Goal: Task Accomplishment & Management: Complete application form

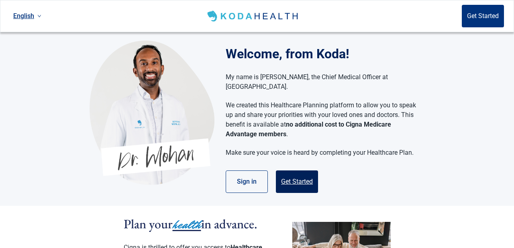
click at [298, 173] on button "Get Started" at bounding box center [297, 181] width 42 height 22
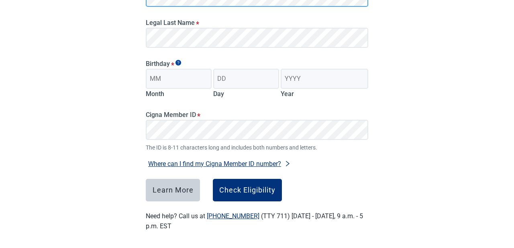
scroll to position [158, 0]
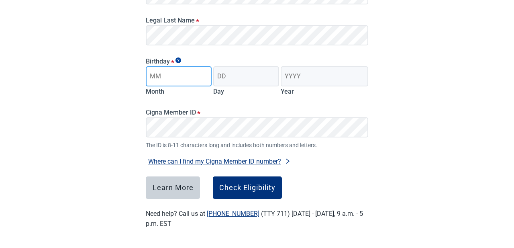
click at [168, 73] on input "Month" at bounding box center [179, 76] width 66 height 20
type input "12"
click at [228, 75] on input "Day" at bounding box center [246, 76] width 66 height 20
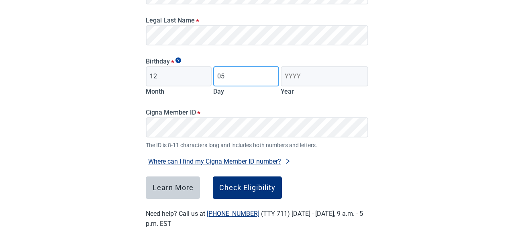
type input "05"
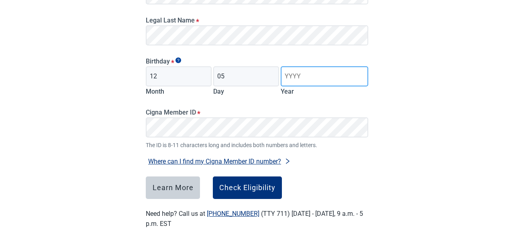
click at [306, 74] on input "Year" at bounding box center [325, 76] width 88 height 20
type input "1958"
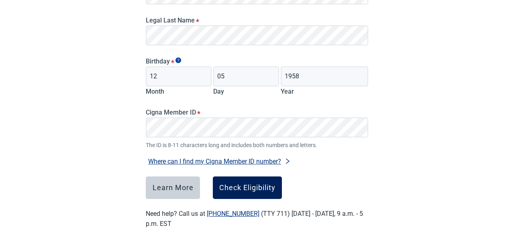
click at [257, 183] on div "Check Eligibility" at bounding box center [247, 187] width 56 height 8
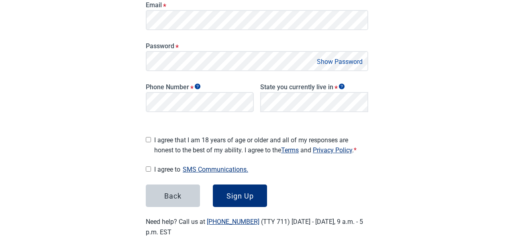
click at [151, 137] on input "I agree that I am 18 years of age or older and all of my responses are honest t…" at bounding box center [148, 139] width 5 height 5
checkbox input "true"
click at [148, 166] on input "I agree to SMS Communications." at bounding box center [148, 168] width 5 height 5
checkbox input "true"
click at [256, 179] on form "Email * Password * Show Password Phone Number * State you currently live in * L…" at bounding box center [257, 99] width 222 height 215
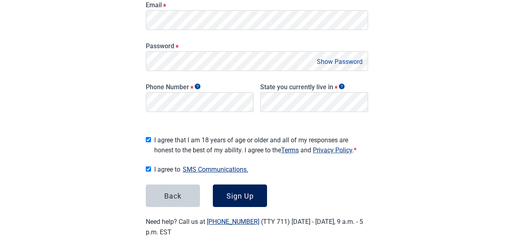
click at [256, 190] on button "Sign Up" at bounding box center [240, 195] width 54 height 22
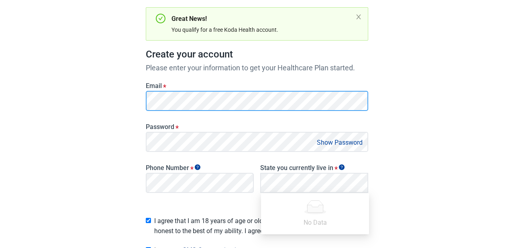
scroll to position [81, 0]
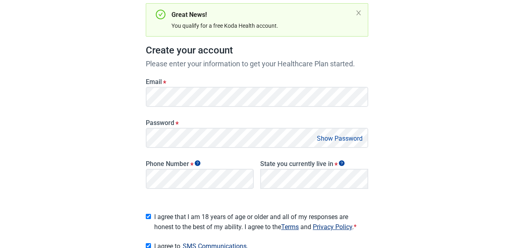
click at [218, 161] on label "Phone Number *" at bounding box center [200, 164] width 108 height 8
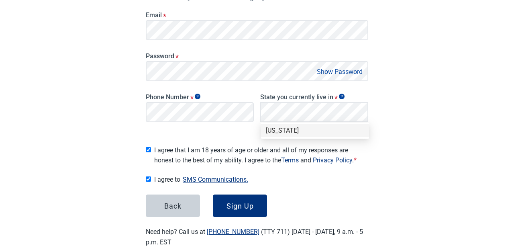
scroll to position [163, 0]
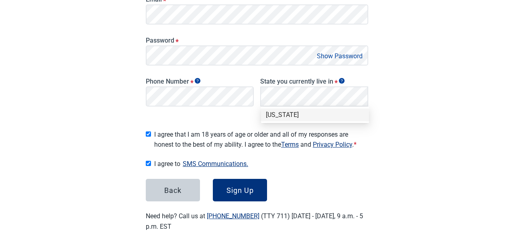
click at [285, 114] on div "[US_STATE]" at bounding box center [315, 114] width 98 height 9
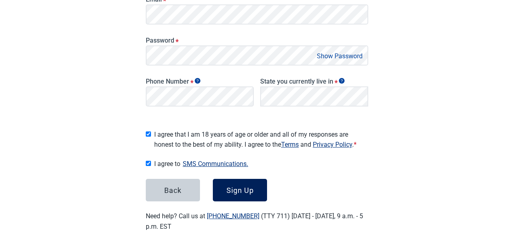
click at [253, 188] on button "Sign Up" at bounding box center [240, 190] width 54 height 22
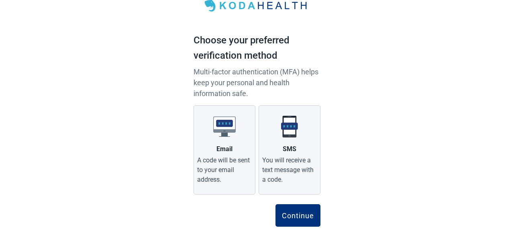
scroll to position [33, 0]
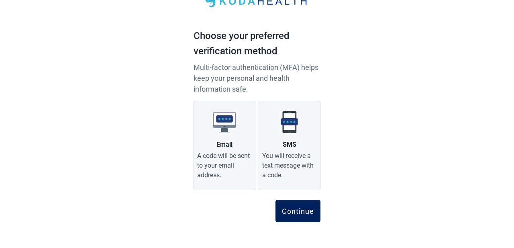
click at [306, 206] on button "Continue" at bounding box center [297, 210] width 45 height 22
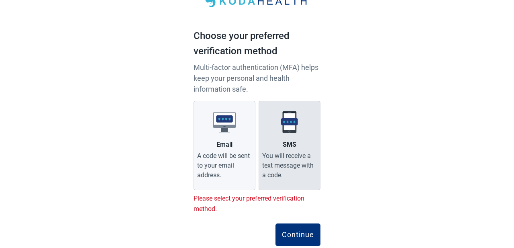
click at [294, 160] on div "You will receive a text message with a code." at bounding box center [289, 165] width 55 height 29
click at [0, 0] on input "SMS You will receive a text message with a code." at bounding box center [0, 0] width 0 height 0
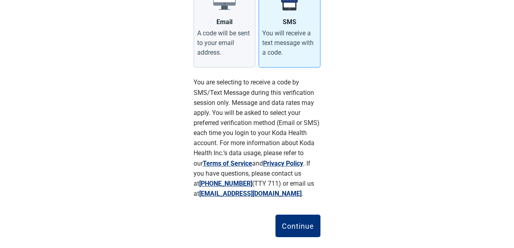
scroll to position [171, 0]
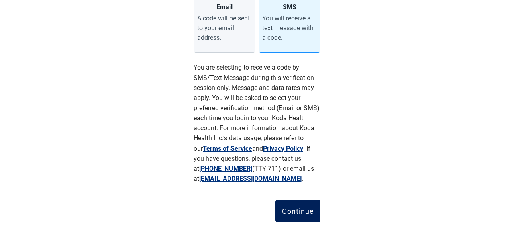
click at [315, 212] on button "Continue" at bounding box center [297, 210] width 45 height 22
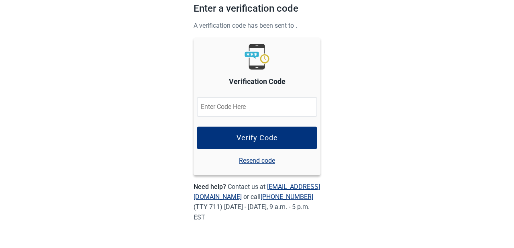
scroll to position [61, 0]
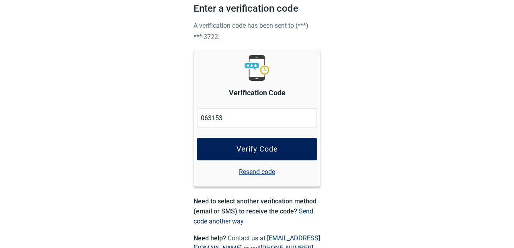
type input "063153"
click at [297, 155] on button "Verify Code" at bounding box center [257, 149] width 120 height 22
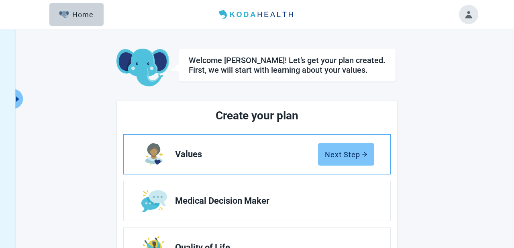
click at [345, 158] on div "Next Step" at bounding box center [346, 154] width 43 height 8
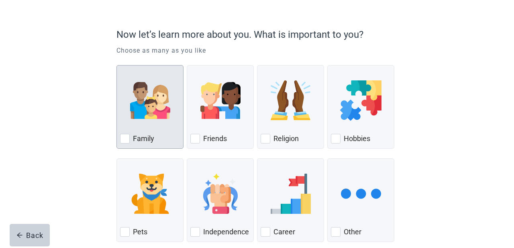
scroll to position [95, 0]
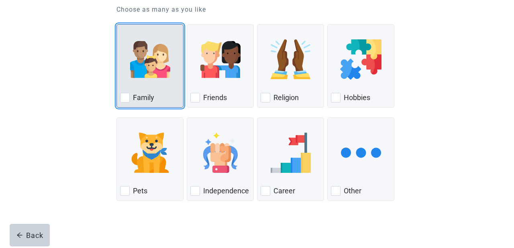
click at [126, 96] on div "Family, checkbox, not checked" at bounding box center [125, 98] width 10 height 10
click at [117, 24] on input "Family" at bounding box center [116, 24] width 0 height 0
checkbox input "true"
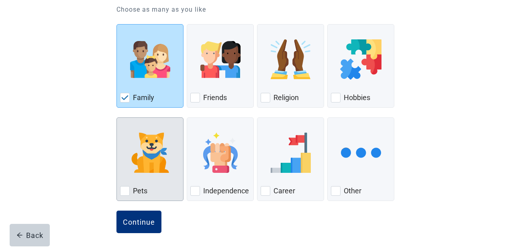
click at [124, 192] on div "Pets, checkbox, not checked" at bounding box center [125, 191] width 10 height 10
click at [117, 118] on input "Pets" at bounding box center [116, 117] width 0 height 0
checkbox input "true"
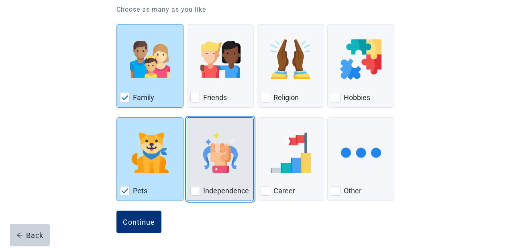
click at [196, 190] on div "Independence, checkbox, not checked" at bounding box center [195, 191] width 10 height 10
click at [187, 118] on input "Independence" at bounding box center [187, 117] width 0 height 0
checkbox input "true"
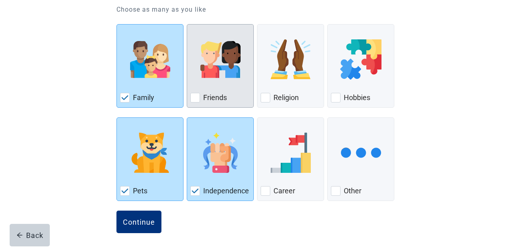
click at [196, 95] on div "Friends, checkbox, not checked" at bounding box center [195, 98] width 10 height 10
click at [187, 24] on input "Friends" at bounding box center [187, 24] width 0 height 0
checkbox input "true"
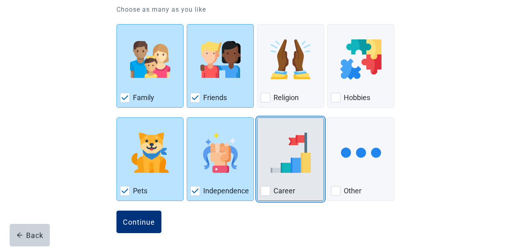
click at [263, 192] on div "Career, checkbox, not checked" at bounding box center [266, 191] width 10 height 10
click at [257, 118] on input "Career" at bounding box center [257, 117] width 0 height 0
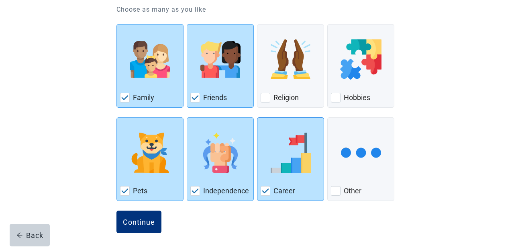
click at [264, 192] on img "Career, checkbox, checked" at bounding box center [265, 190] width 7 height 5
click at [257, 118] on input "Career" at bounding box center [257, 117] width 0 height 0
checkbox input "false"
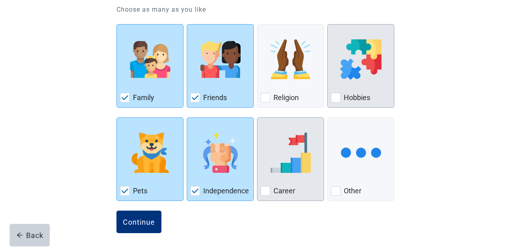
click at [339, 97] on div "Hobbies, checkbox, not checked" at bounding box center [336, 98] width 10 height 10
click at [328, 24] on input "Hobbies" at bounding box center [327, 24] width 0 height 0
checkbox input "true"
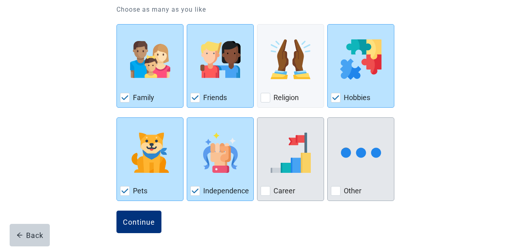
click at [339, 190] on div "Other, checkbox, not checked" at bounding box center [336, 191] width 10 height 10
click at [328, 118] on input "Other" at bounding box center [327, 117] width 0 height 0
checkbox input "true"
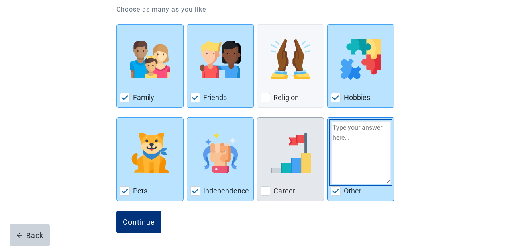
click at [352, 131] on textarea "Other" at bounding box center [361, 152] width 60 height 63
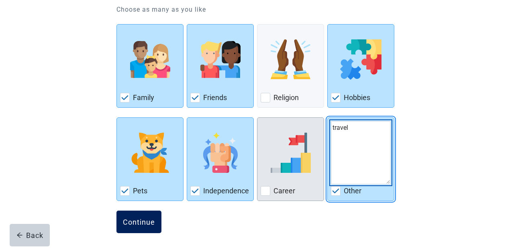
type textarea "travel"
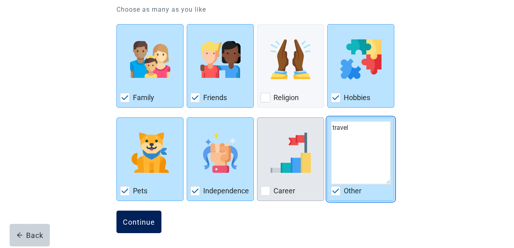
click at [145, 224] on div "Continue" at bounding box center [139, 222] width 32 height 8
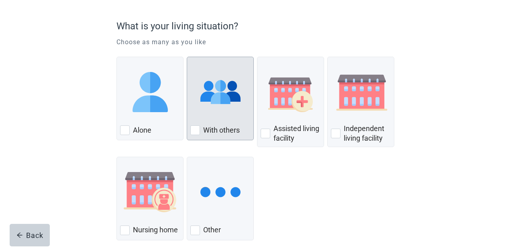
scroll to position [65, 0]
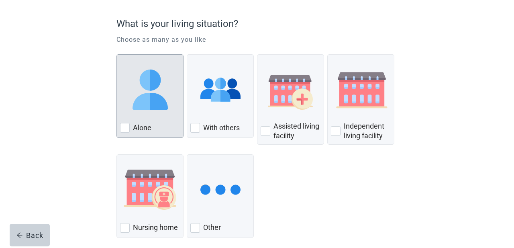
click at [165, 103] on img "Alone, checkbox, not checked" at bounding box center [150, 89] width 40 height 40
click at [117, 55] on input "Alone" at bounding box center [116, 54] width 0 height 0
checkbox input "true"
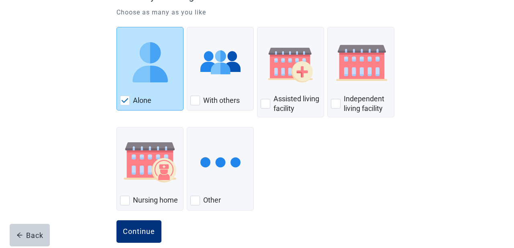
scroll to position [104, 0]
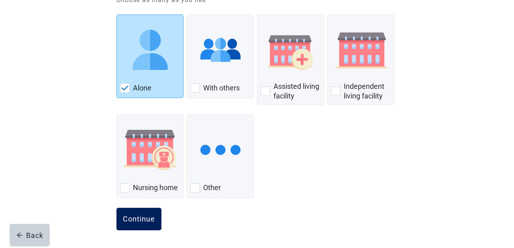
click at [153, 215] on div "Continue" at bounding box center [139, 219] width 32 height 8
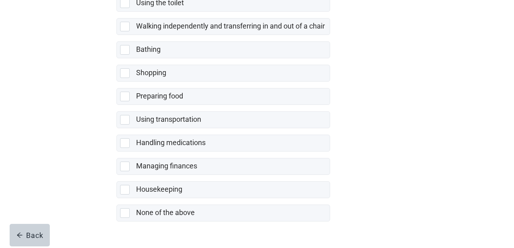
scroll to position [196, 0]
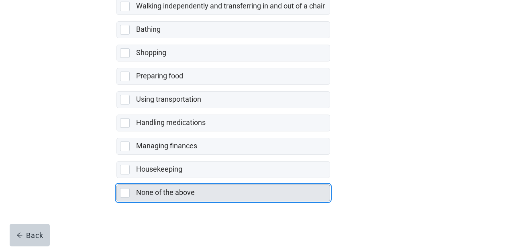
click at [126, 190] on div "None of the above, checkbox, not selected" at bounding box center [125, 193] width 10 height 10
click at [117, 178] on input "None of the above" at bounding box center [116, 178] width 0 height 0
checkbox input "true"
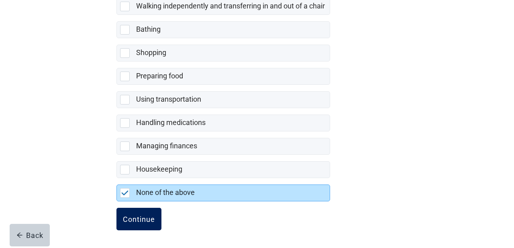
click at [133, 225] on button "Continue" at bounding box center [138, 219] width 45 height 22
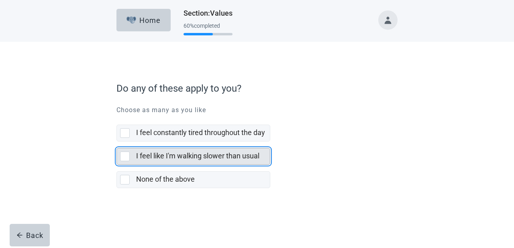
click at [127, 154] on div "I feel like I'm walking slower than usual, checkbox, not selected" at bounding box center [125, 156] width 10 height 10
click at [117, 142] on input "I feel like I'm walking slower than usual" at bounding box center [116, 141] width 0 height 0
checkbox input "true"
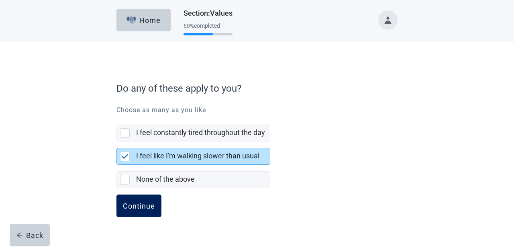
click at [139, 202] on div "Continue" at bounding box center [139, 206] width 32 height 8
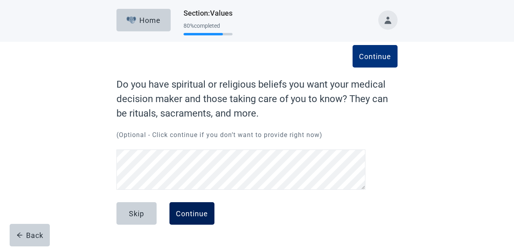
click at [194, 211] on div "Continue" at bounding box center [192, 213] width 32 height 8
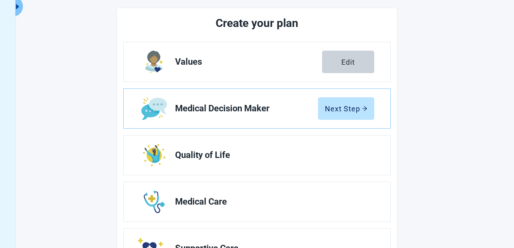
scroll to position [93, 0]
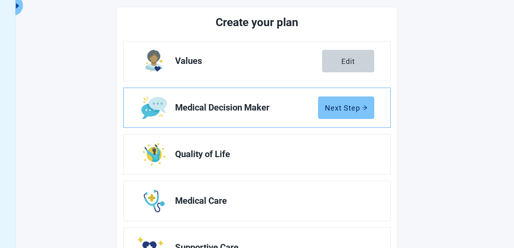
click at [358, 104] on div "Next Step" at bounding box center [346, 108] width 43 height 8
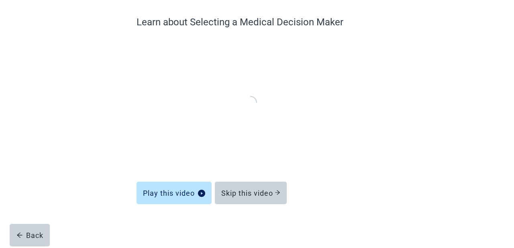
scroll to position [62, 0]
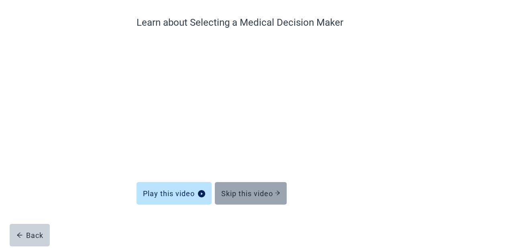
click at [240, 193] on div "Skip this video" at bounding box center [250, 193] width 59 height 8
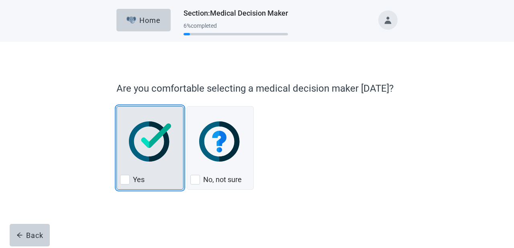
click at [127, 177] on div "Yes, checkbox, not checked" at bounding box center [125, 180] width 10 height 10
click at [117, 106] on input "Yes" at bounding box center [116, 106] width 0 height 0
checkbox input "true"
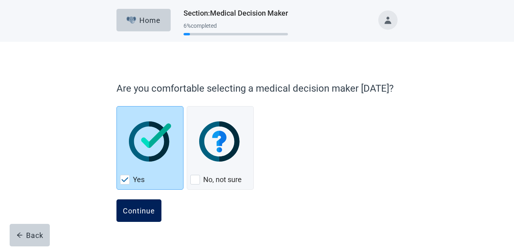
click at [146, 212] on div "Continue" at bounding box center [139, 210] width 32 height 8
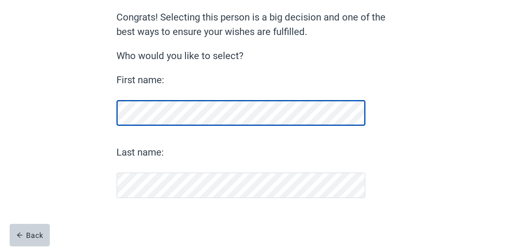
scroll to position [67, 0]
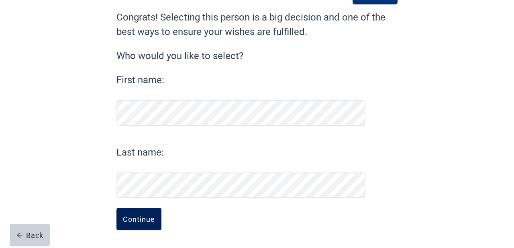
click at [143, 217] on div "Continue" at bounding box center [139, 219] width 32 height 8
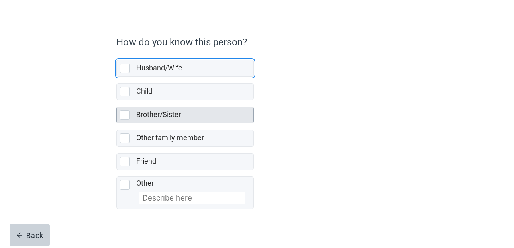
scroll to position [54, 0]
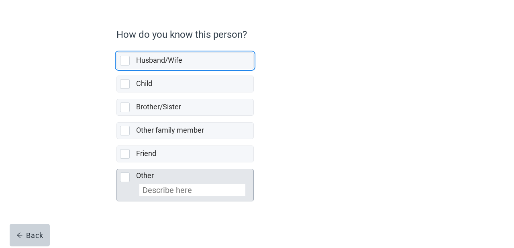
click at [123, 174] on div "Other, checkbox, not selected" at bounding box center [125, 177] width 10 height 10
click at [117, 163] on input "Other" at bounding box center [116, 162] width 0 height 0
checkbox input "true"
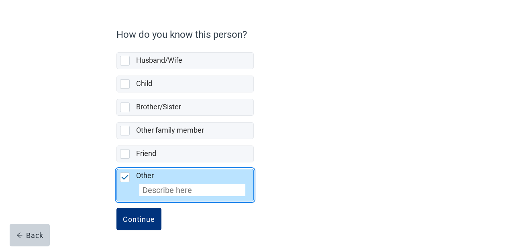
click at [159, 192] on input "Other" at bounding box center [192, 190] width 106 height 12
type input "ex husband"
click at [134, 222] on div "Continue" at bounding box center [139, 219] width 32 height 8
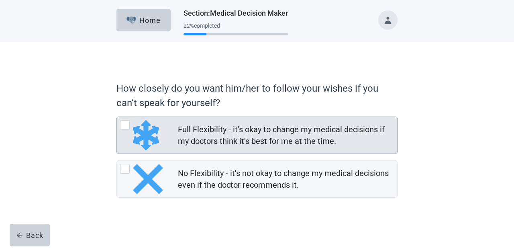
click at [271, 139] on div "Full Flexibility - it's okay to change my medical decisions if my doctors think…" at bounding box center [285, 135] width 214 height 23
click at [117, 117] on input "Full Flexibility - it's okay to change my medical decisions if my doctors think…" at bounding box center [116, 116] width 0 height 0
radio input "true"
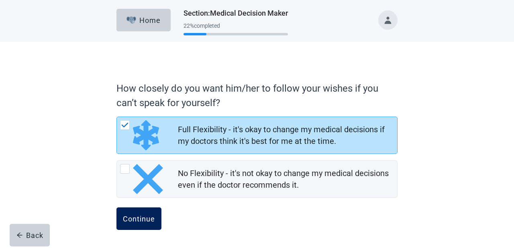
click at [145, 223] on button "Continue" at bounding box center [138, 218] width 45 height 22
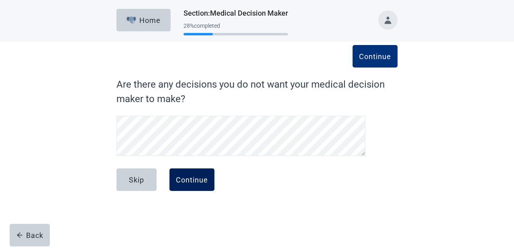
click at [193, 177] on div "Continue" at bounding box center [192, 179] width 32 height 8
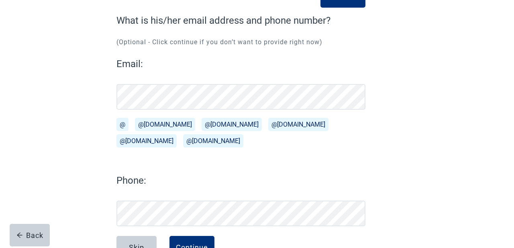
scroll to position [92, 0]
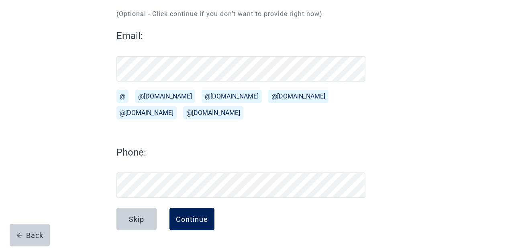
click at [206, 223] on button "Continue" at bounding box center [191, 219] width 45 height 22
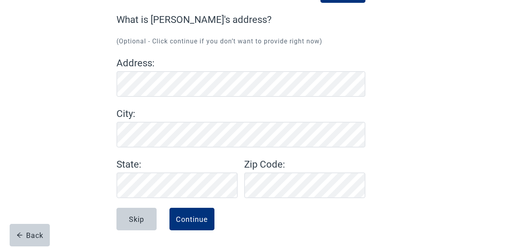
scroll to position [65, 0]
click at [206, 223] on button "Continue" at bounding box center [191, 219] width 45 height 22
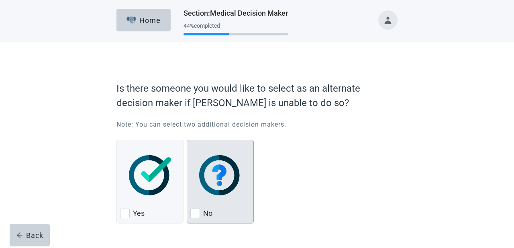
click at [197, 210] on div "No, checkbox, not checked" at bounding box center [195, 213] width 10 height 10
click at [187, 140] on input "No" at bounding box center [187, 140] width 0 height 0
checkbox input "true"
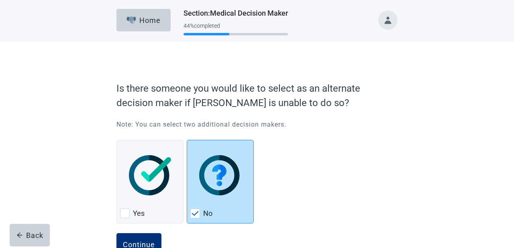
scroll to position [25, 0]
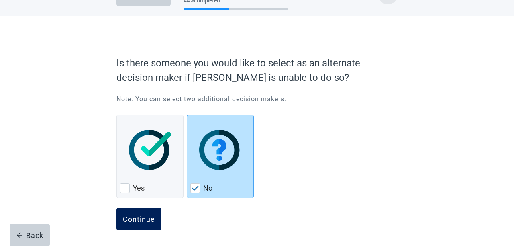
click at [148, 216] on div "Continue" at bounding box center [139, 219] width 32 height 8
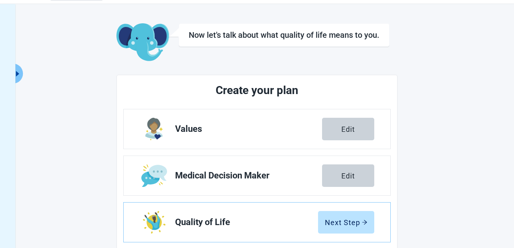
click at [148, 216] on img "Edit Quality of Life section" at bounding box center [154, 222] width 22 height 22
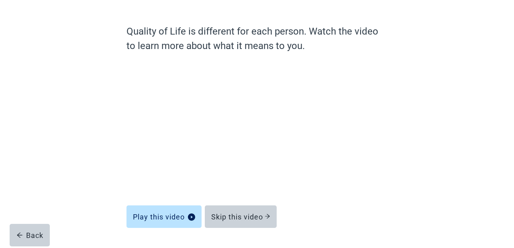
scroll to position [76, 0]
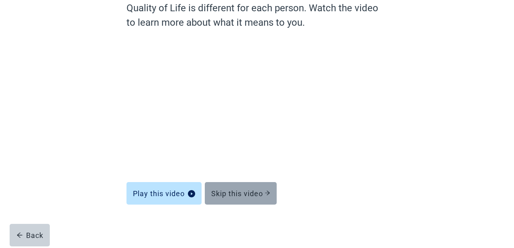
click at [251, 191] on div "Skip this video" at bounding box center [240, 193] width 59 height 8
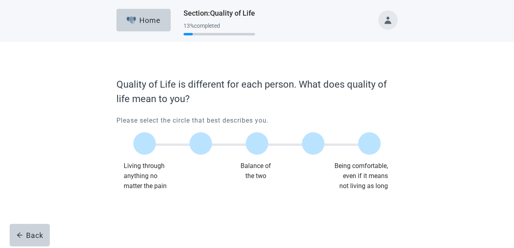
click at [251, 191] on div "Quality of Life is different for each person. What does quality of life mean to…" at bounding box center [256, 136] width 281 height 119
click at [310, 135] on label "Main content" at bounding box center [313, 143] width 22 height 22
click at [313, 143] on input "Quality of life scale: 75 out of 100. 75% between extremes" at bounding box center [313, 143] width 0 height 0
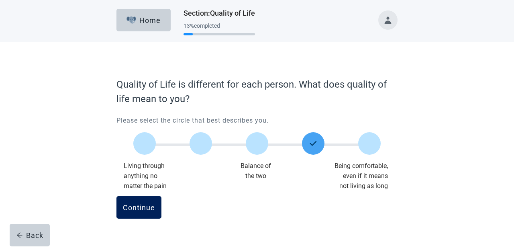
click at [145, 212] on button "Continue" at bounding box center [138, 207] width 45 height 22
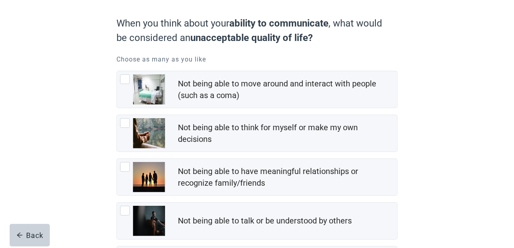
scroll to position [75, 0]
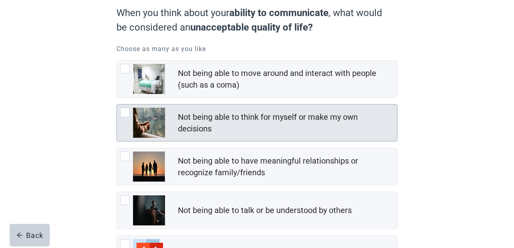
click at [126, 112] on div "Not being able to think for myself or make my own decisions, checkbox, not chec…" at bounding box center [125, 113] width 10 height 10
click at [117, 104] on input "Not being able to think for myself or make my own decisions" at bounding box center [116, 104] width 0 height 0
checkbox input "true"
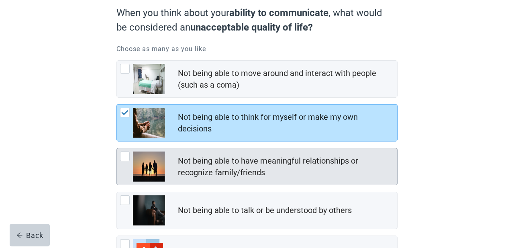
click at [124, 156] on div "Not being able to have meaningful relationships or recognize family/friends, ch…" at bounding box center [125, 156] width 10 height 10
click at [117, 148] on input "Not being able to have meaningful relationships or recognize family/friends" at bounding box center [116, 148] width 0 height 0
checkbox input "true"
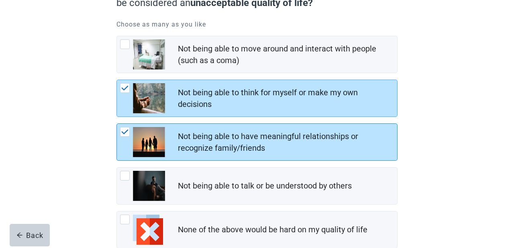
scroll to position [99, 0]
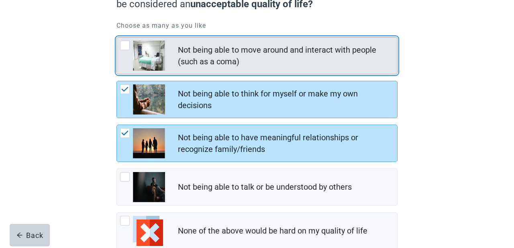
click at [125, 44] on div "Not being able to move around and interact with people (such as a coma), checkb…" at bounding box center [125, 46] width 10 height 10
click at [117, 37] on input "Not being able to move around and interact with people (such as a coma)" at bounding box center [116, 37] width 0 height 0
checkbox input "true"
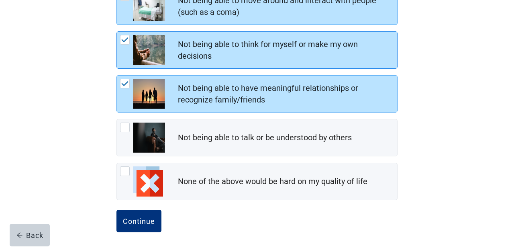
scroll to position [150, 0]
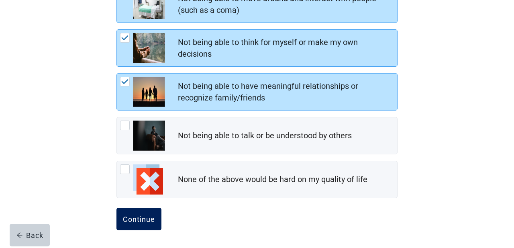
click at [146, 224] on button "Continue" at bounding box center [138, 219] width 45 height 22
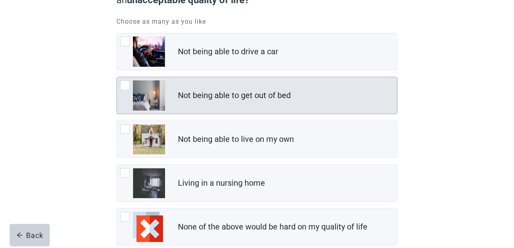
scroll to position [108, 0]
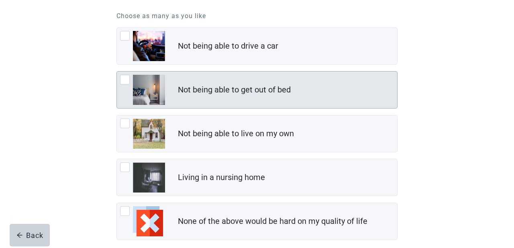
click at [232, 99] on div "Not being able to get out of bed" at bounding box center [257, 89] width 280 height 37
click at [117, 71] on input "Not being able to get out of bed" at bounding box center [116, 71] width 0 height 0
checkbox input "true"
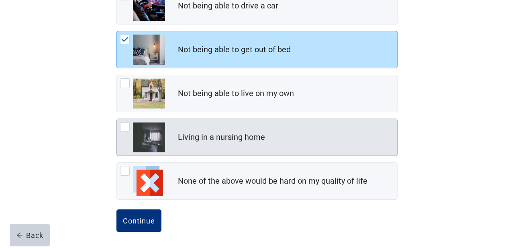
scroll to position [150, 0]
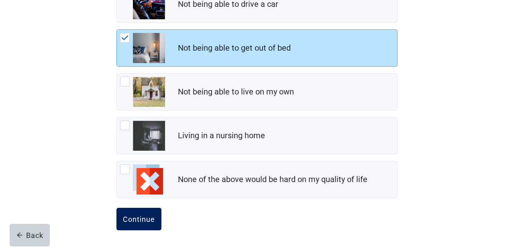
click at [144, 223] on div "Continue" at bounding box center [139, 219] width 32 height 8
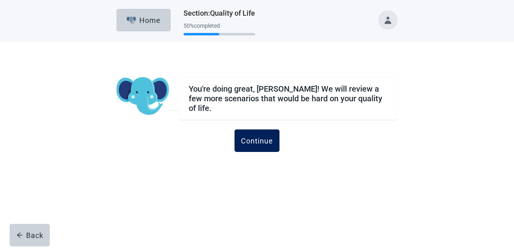
click at [254, 147] on button "Continue" at bounding box center [256, 140] width 45 height 22
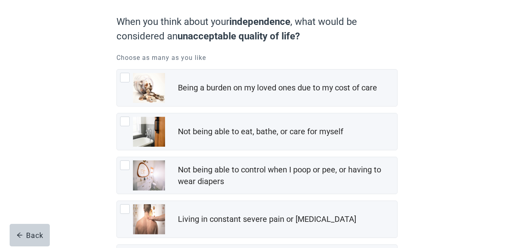
scroll to position [77, 0]
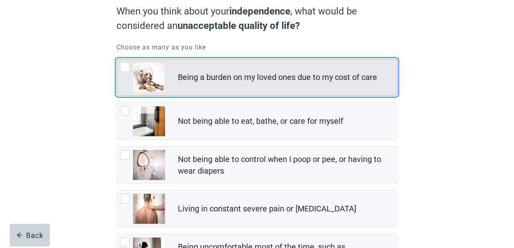
click at [204, 83] on div "Being a burden on my loved ones due to my cost of care" at bounding box center [287, 77] width 219 height 16
click at [117, 59] on input "Being a burden on my loved ones due to my cost of care" at bounding box center [116, 59] width 0 height 0
checkbox input "true"
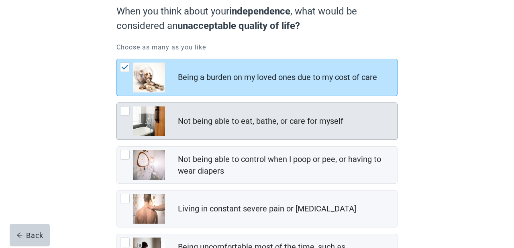
click at [204, 111] on div "Not being able to eat, bathe, or care for myself" at bounding box center [257, 121] width 280 height 37
click at [117, 103] on input "Not being able to eat, bathe, or care for myself" at bounding box center [116, 102] width 0 height 0
checkbox input "true"
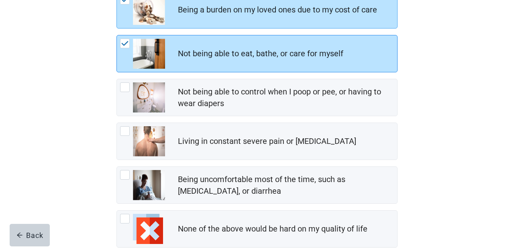
scroll to position [146, 0]
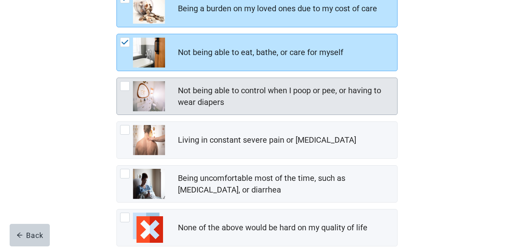
click at [216, 101] on div "Not being able to control when I poop or pee, or having to wear diapers" at bounding box center [285, 96] width 214 height 23
click at [117, 78] on input "Not being able to control when I poop or pee, or having to wear diapers" at bounding box center [116, 77] width 0 height 0
checkbox input "true"
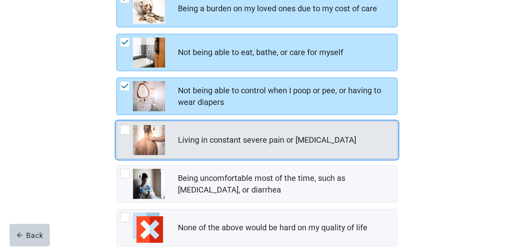
click at [222, 141] on div "Living in constant severe pain or [MEDICAL_DATA]" at bounding box center [267, 140] width 178 height 12
click at [117, 122] on input "Living in constant severe pain or [MEDICAL_DATA]" at bounding box center [116, 121] width 0 height 0
checkbox input "true"
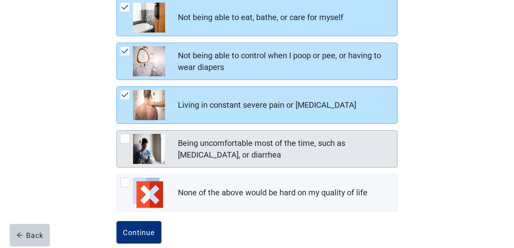
scroll to position [194, 0]
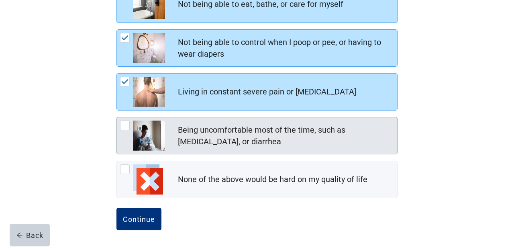
click at [222, 144] on div "Being uncomfortable most of the time, such as [MEDICAL_DATA], or diarrhea" at bounding box center [285, 135] width 214 height 23
click at [117, 117] on input "Being uncomfortable most of the time, such as [MEDICAL_DATA], or diarrhea" at bounding box center [116, 117] width 0 height 0
checkbox input "true"
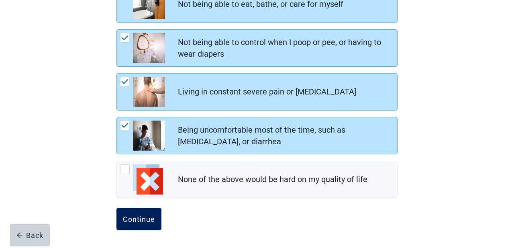
click at [142, 215] on div "Continue" at bounding box center [139, 219] width 32 height 8
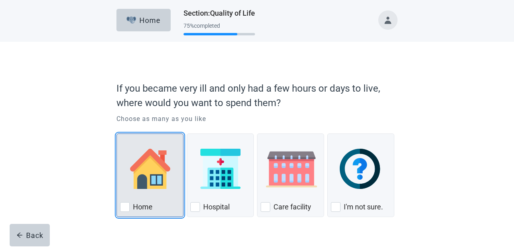
click at [145, 195] on div "Home, checkbox, not checked" at bounding box center [150, 168] width 60 height 63
click at [117, 134] on input "Home" at bounding box center [116, 133] width 0 height 0
checkbox input "true"
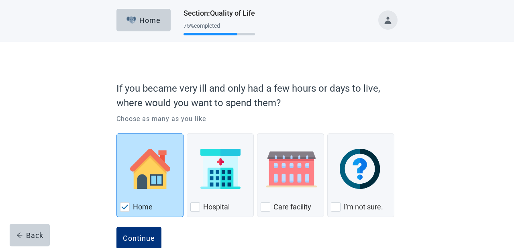
scroll to position [19, 0]
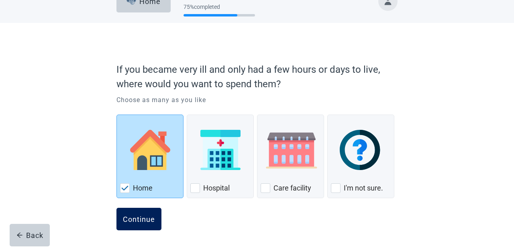
click at [153, 211] on button "Continue" at bounding box center [138, 219] width 45 height 22
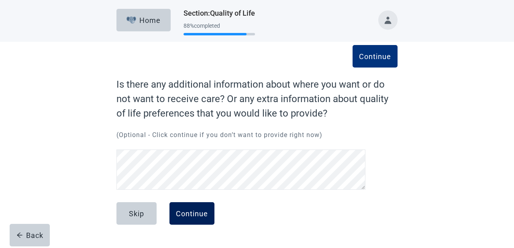
click at [193, 214] on div "Continue" at bounding box center [192, 213] width 32 height 8
